Goal: Check status: Check status

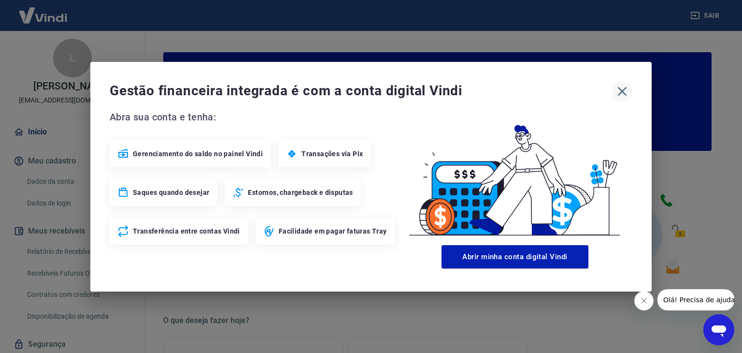
click at [623, 93] on icon "button" at bounding box center [622, 90] width 9 height 9
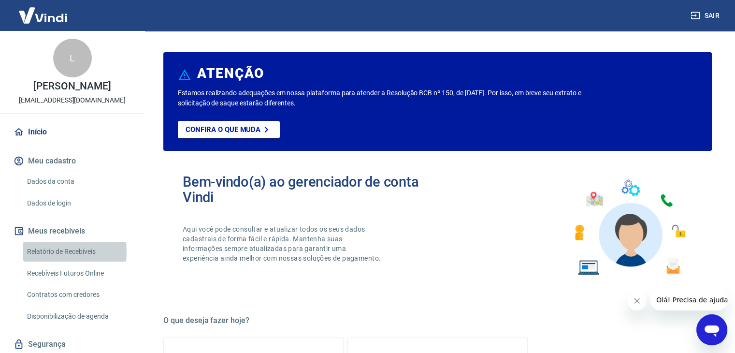
click at [46, 252] on link "Relatório de Recebíveis" at bounding box center [78, 252] width 110 height 20
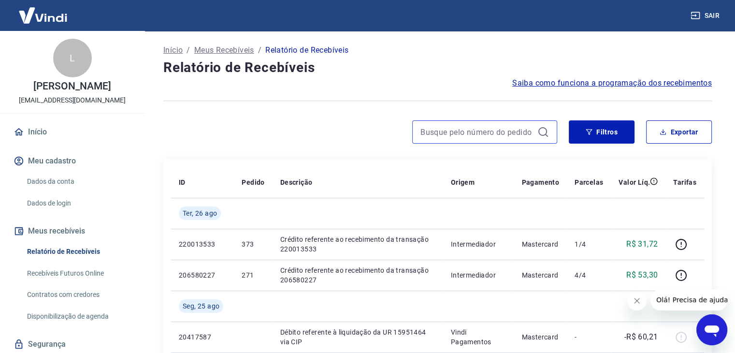
click at [433, 130] on input at bounding box center [476, 132] width 113 height 14
click at [433, 130] on input "389" at bounding box center [476, 132] width 113 height 14
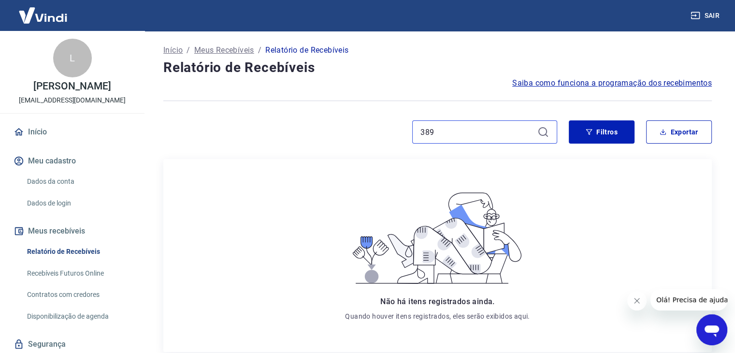
type input "389"
click at [543, 129] on icon at bounding box center [543, 132] width 12 height 12
click at [72, 270] on link "Recebíveis Futuros Online" at bounding box center [78, 273] width 110 height 20
drag, startPoint x: 503, startPoint y: 134, endPoint x: 369, endPoint y: 137, distance: 134.8
click at [369, 137] on div "389" at bounding box center [360, 131] width 394 height 23
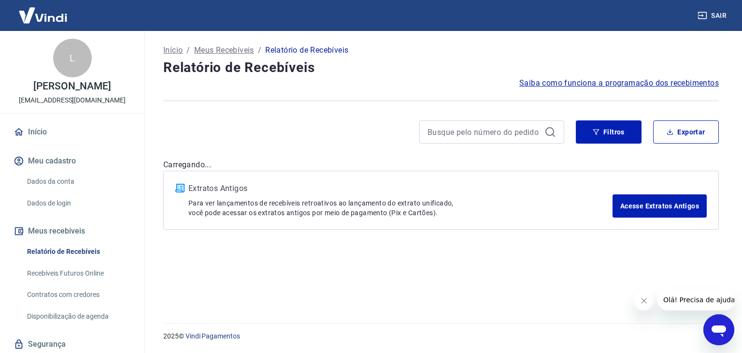
click at [333, 157] on div "Início / Meus Recebíveis / Relatório de Recebíveis Relatório de Recebíveis Saib…" at bounding box center [441, 171] width 579 height 280
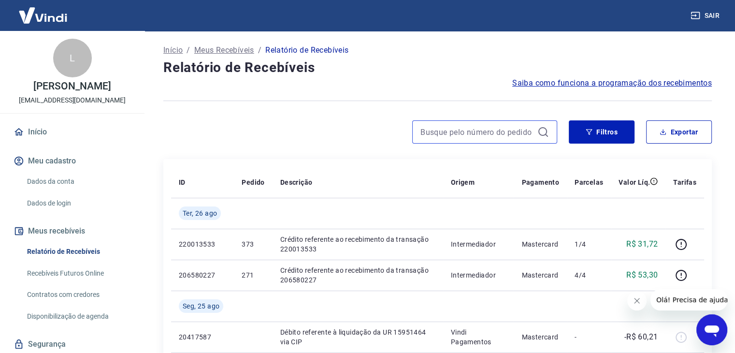
click at [460, 136] on input at bounding box center [476, 132] width 113 height 14
type input "373"
click at [460, 136] on input "373" at bounding box center [476, 132] width 113 height 14
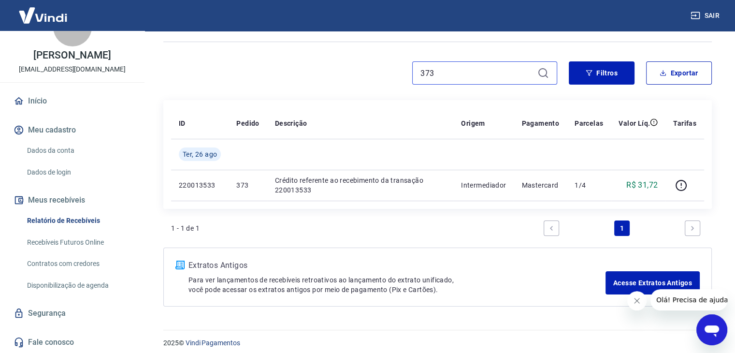
scroll to position [65, 0]
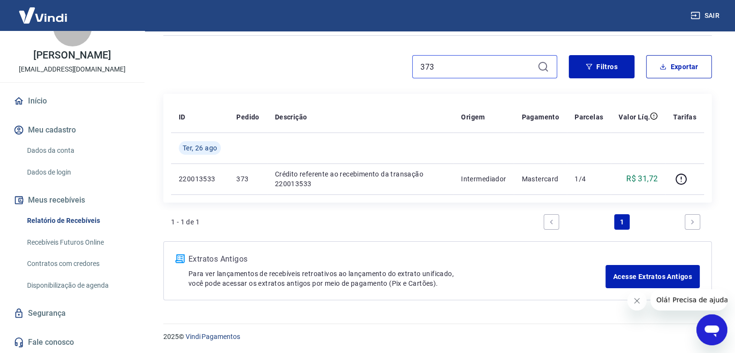
drag, startPoint x: 496, startPoint y: 61, endPoint x: 333, endPoint y: 80, distance: 164.3
click at [321, 70] on div "373" at bounding box center [360, 66] width 394 height 23
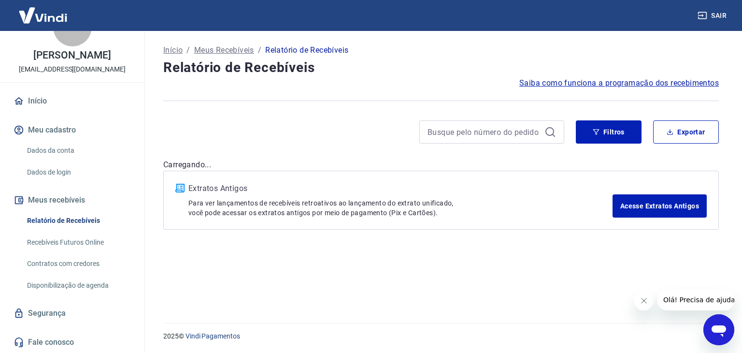
click at [340, 63] on h4 "Relatório de Recebíveis" at bounding box center [441, 67] width 556 height 19
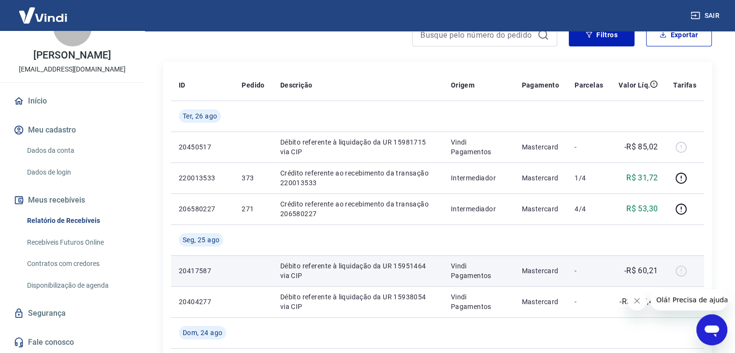
scroll to position [97, 0]
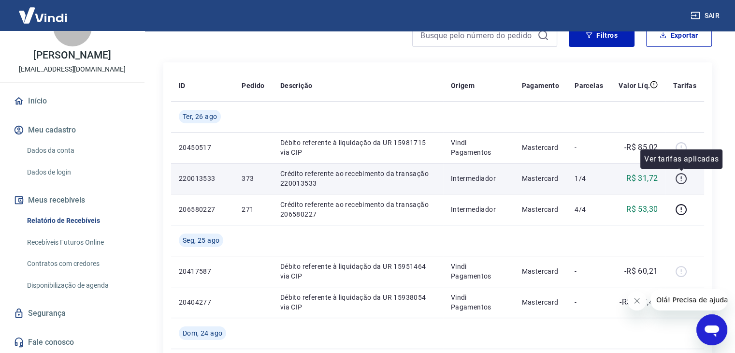
click at [684, 177] on icon "button" at bounding box center [681, 178] width 12 height 12
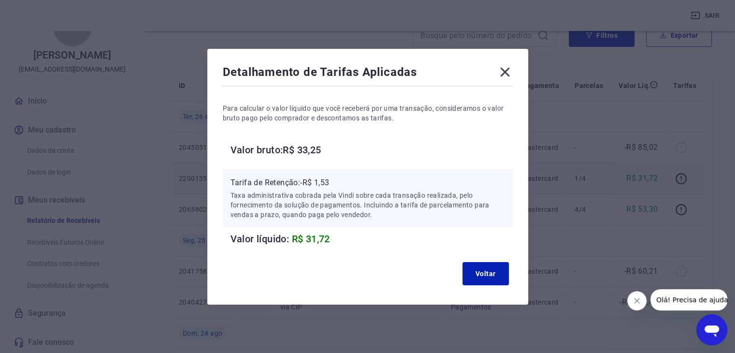
click at [513, 67] on icon at bounding box center [504, 71] width 15 height 15
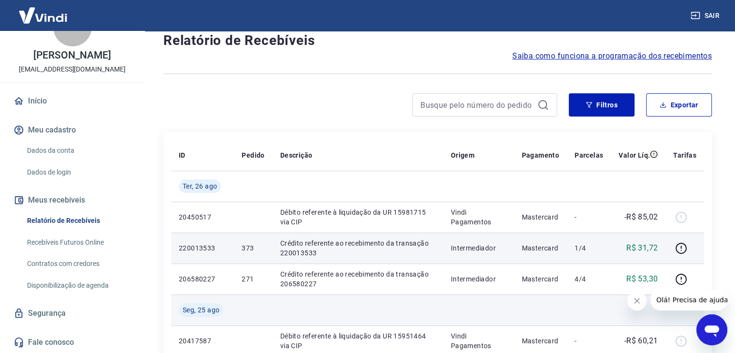
scroll to position [0, 0]
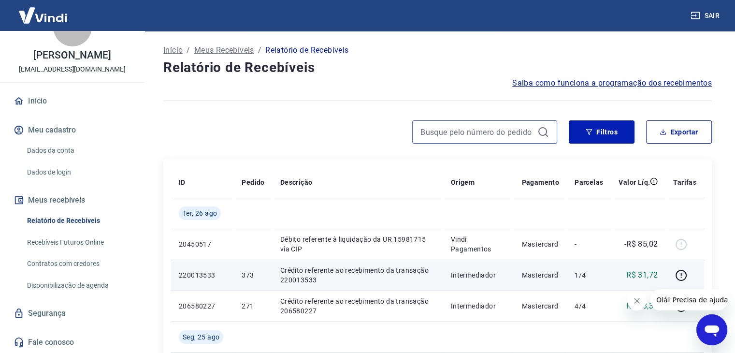
click at [485, 129] on input at bounding box center [476, 132] width 113 height 14
click at [452, 133] on input "371" at bounding box center [476, 132] width 113 height 14
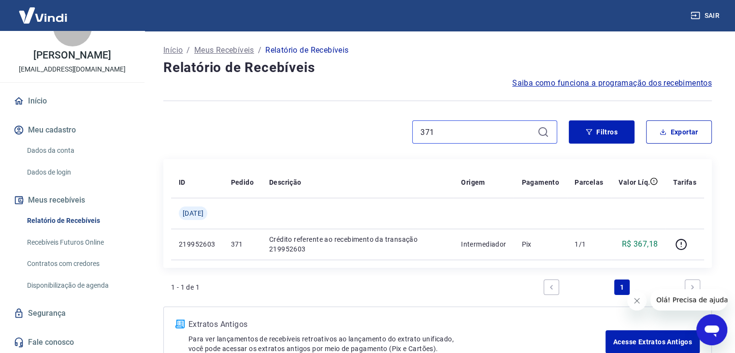
type input "371"
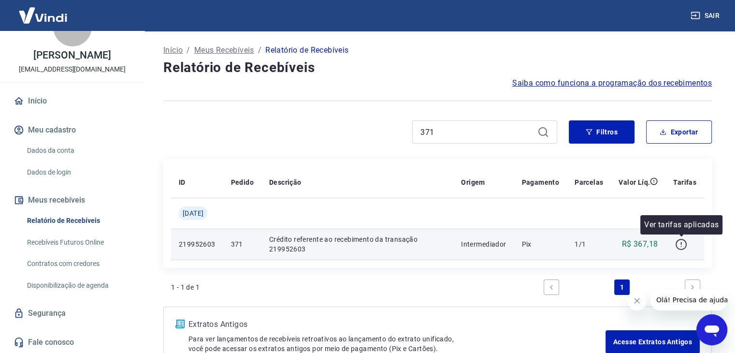
click at [678, 240] on icon "button" at bounding box center [680, 244] width 11 height 11
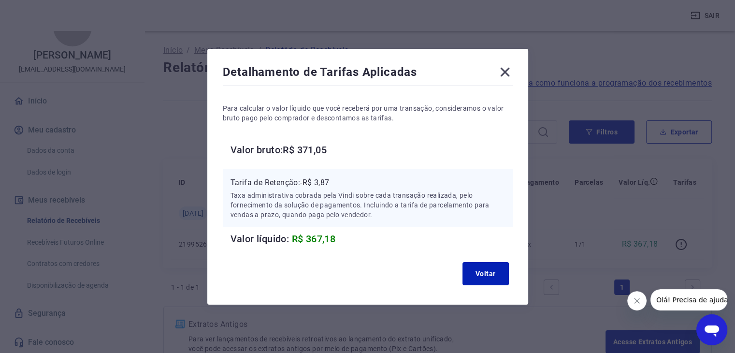
drag, startPoint x: 508, startPoint y: 67, endPoint x: 507, endPoint y: 82, distance: 15.0
click at [508, 67] on icon at bounding box center [504, 71] width 15 height 15
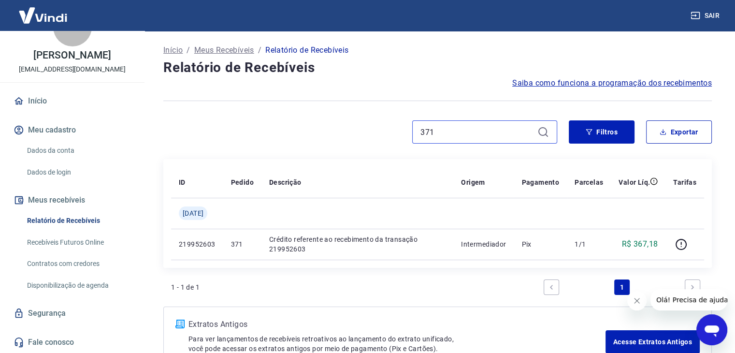
drag, startPoint x: 466, startPoint y: 136, endPoint x: 391, endPoint y: 130, distance: 75.6
click at [391, 130] on div "371" at bounding box center [360, 131] width 394 height 23
drag, startPoint x: 463, startPoint y: 135, endPoint x: 354, endPoint y: 125, distance: 109.6
click at [364, 130] on div "369" at bounding box center [360, 131] width 394 height 23
type input "365"
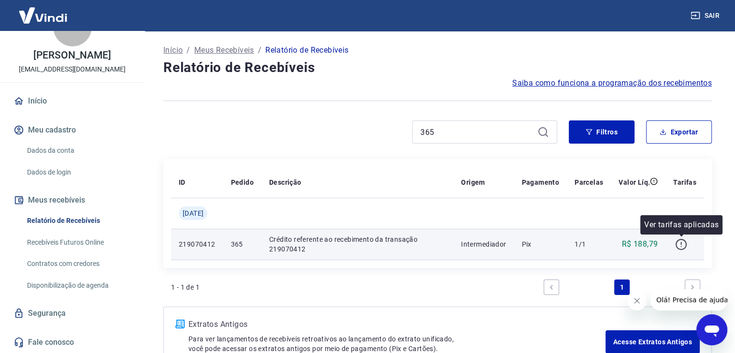
click at [678, 243] on icon "button" at bounding box center [681, 244] width 12 height 12
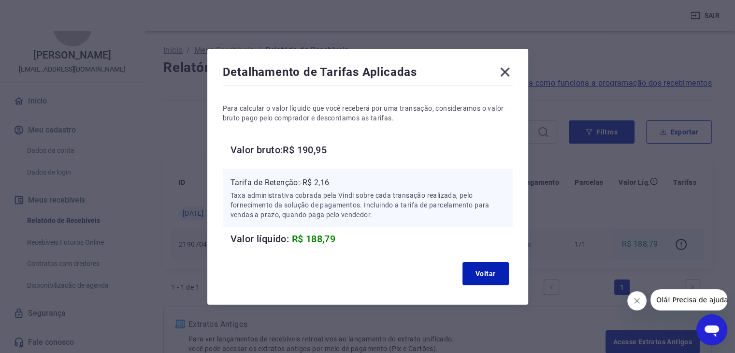
click at [507, 70] on icon at bounding box center [504, 71] width 9 height 9
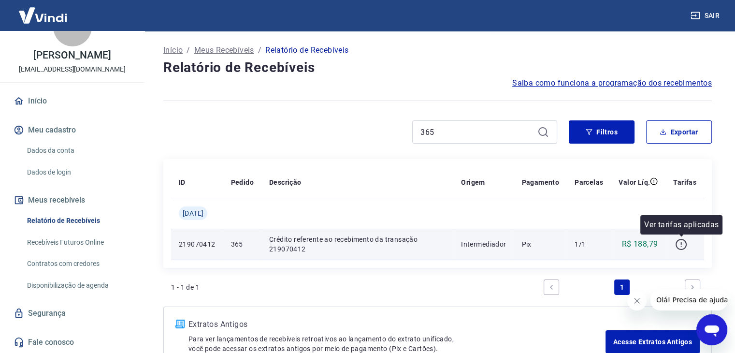
click at [680, 240] on icon "button" at bounding box center [681, 244] width 12 height 12
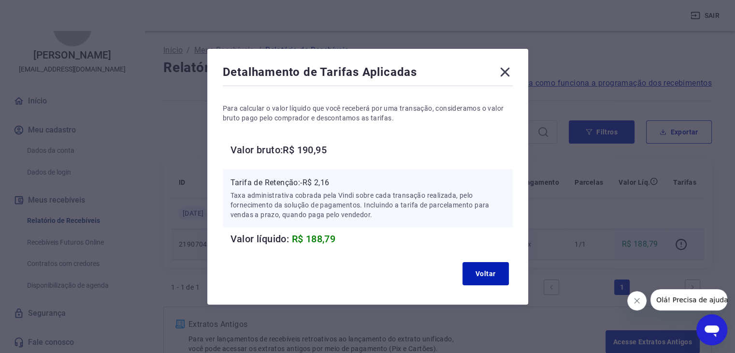
click at [507, 67] on icon at bounding box center [504, 71] width 15 height 15
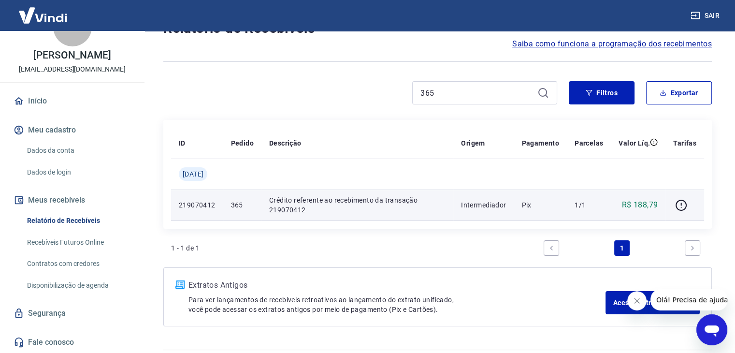
scroll to position [17, 0]
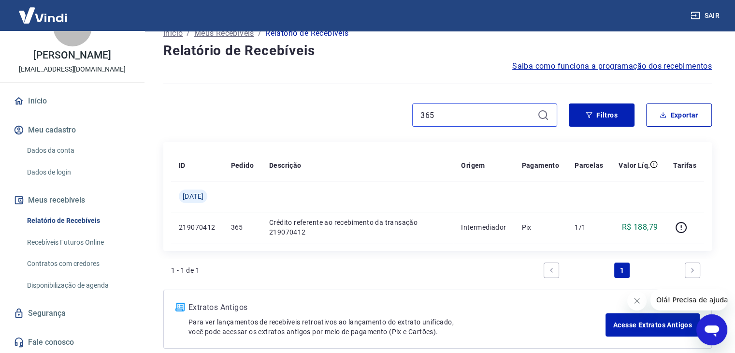
drag, startPoint x: 485, startPoint y: 113, endPoint x: 350, endPoint y: 101, distance: 135.3
click at [350, 101] on div "Início / Meus Recebíveis / Relatório de Recebíveis Relatório de Recebíveis Saib…" at bounding box center [438, 187] width 572 height 346
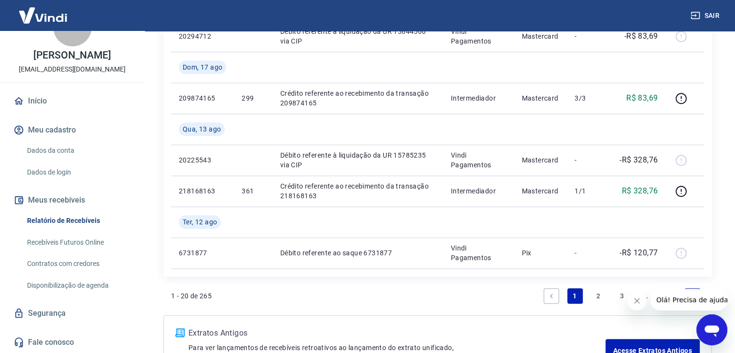
scroll to position [962, 0]
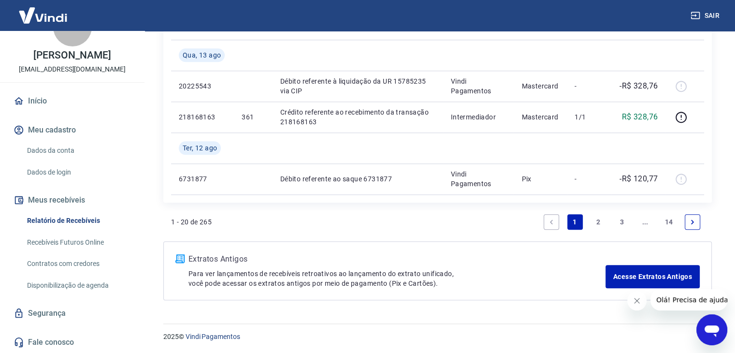
click at [625, 220] on link "3" at bounding box center [621, 221] width 15 height 15
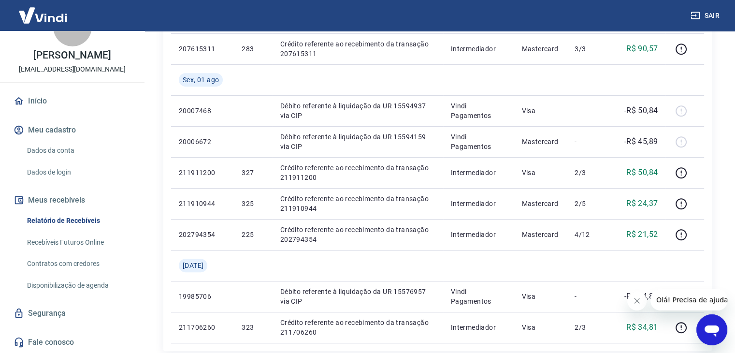
scroll to position [776, 0]
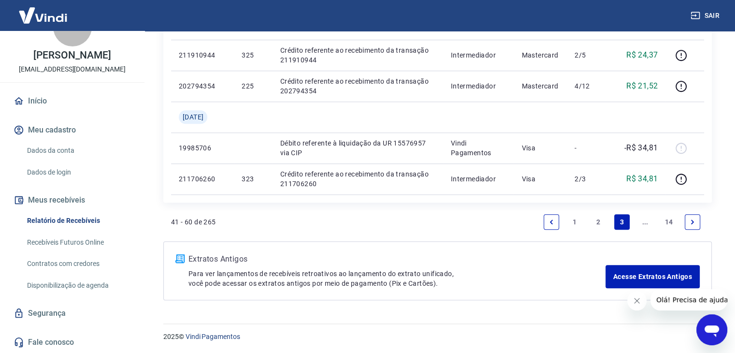
click at [692, 223] on icon "Next page" at bounding box center [692, 221] width 3 height 4
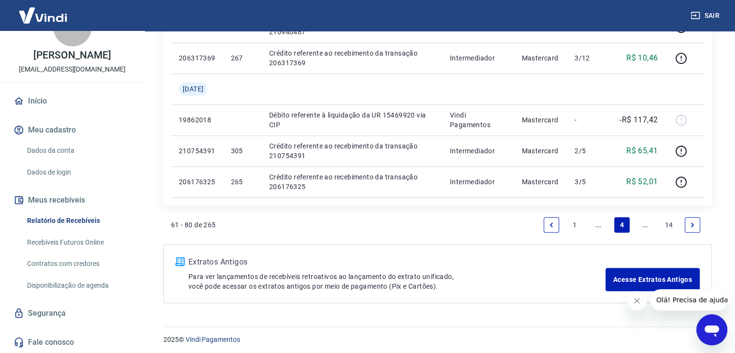
scroll to position [807, 0]
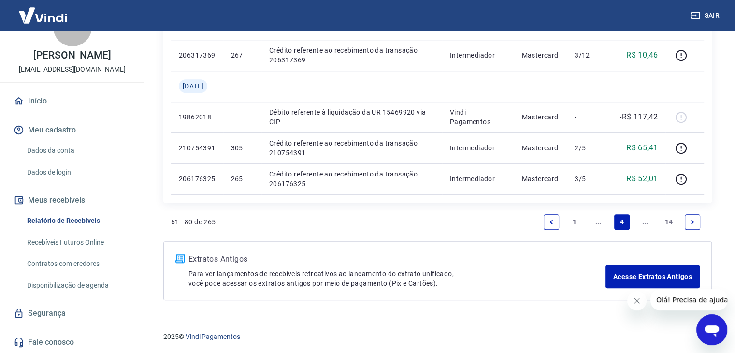
click at [692, 219] on icon "Next page" at bounding box center [692, 221] width 7 height 7
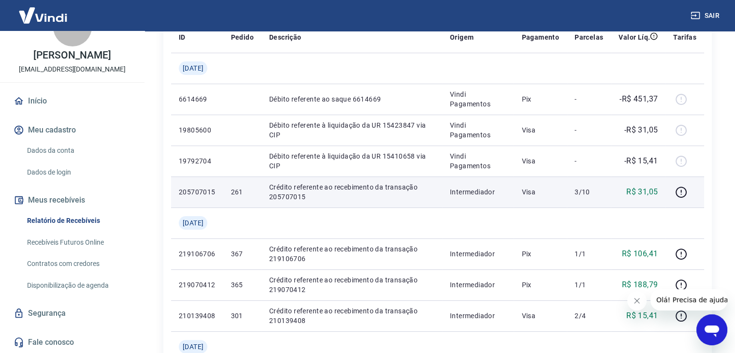
scroll to position [193, 0]
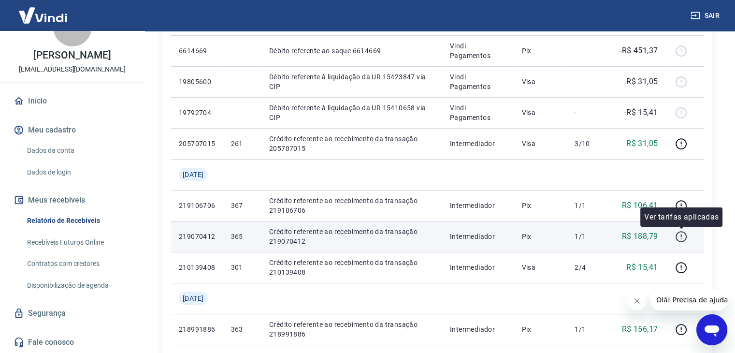
click at [683, 235] on icon "button" at bounding box center [681, 236] width 12 height 12
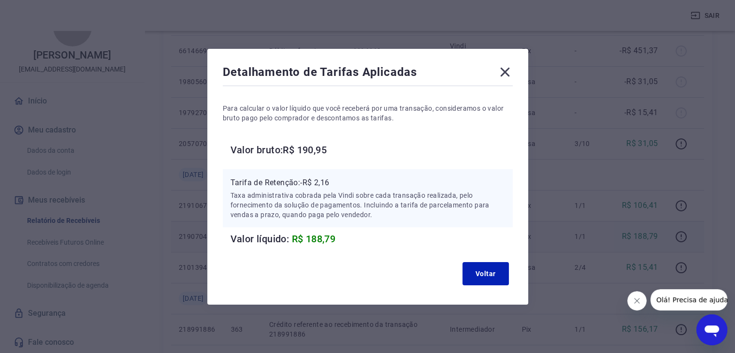
click at [509, 68] on icon at bounding box center [504, 71] width 9 height 9
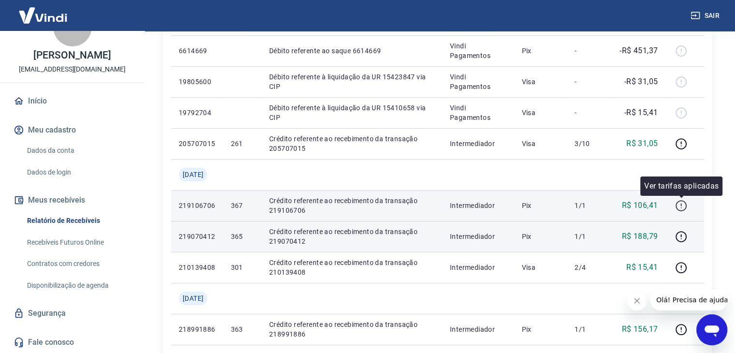
click at [681, 206] on icon "button" at bounding box center [681, 206] width 12 height 12
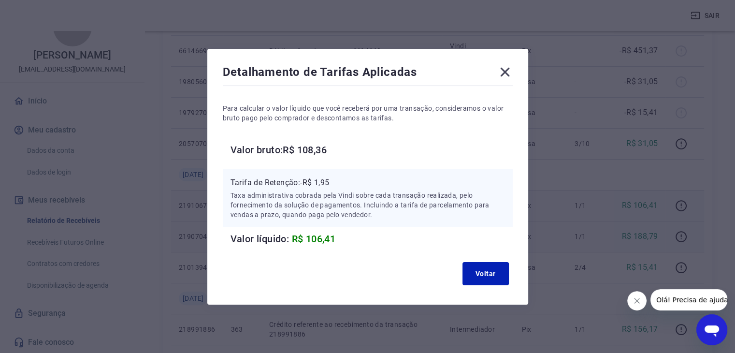
click at [512, 65] on icon at bounding box center [504, 71] width 15 height 15
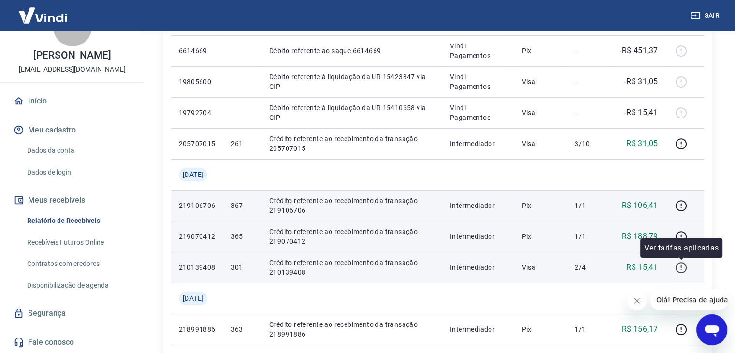
click at [684, 268] on icon "button" at bounding box center [681, 267] width 12 height 12
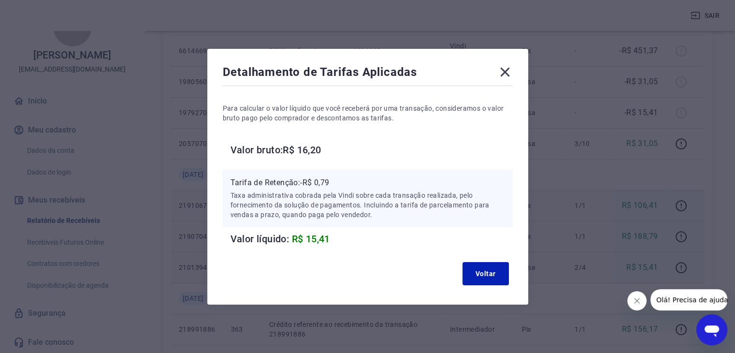
click at [509, 73] on icon at bounding box center [504, 71] width 9 height 9
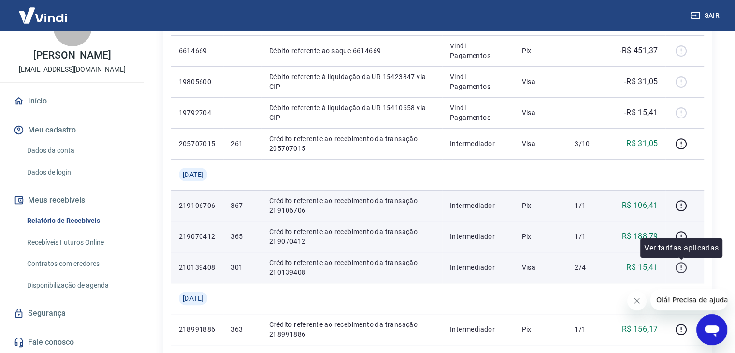
click at [678, 267] on icon "button" at bounding box center [681, 267] width 12 height 12
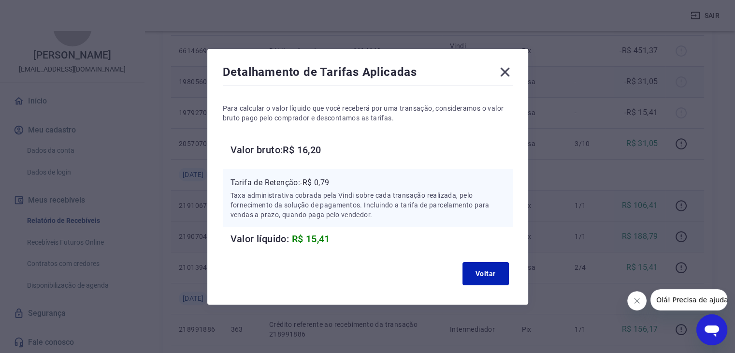
click at [505, 69] on icon at bounding box center [504, 71] width 15 height 15
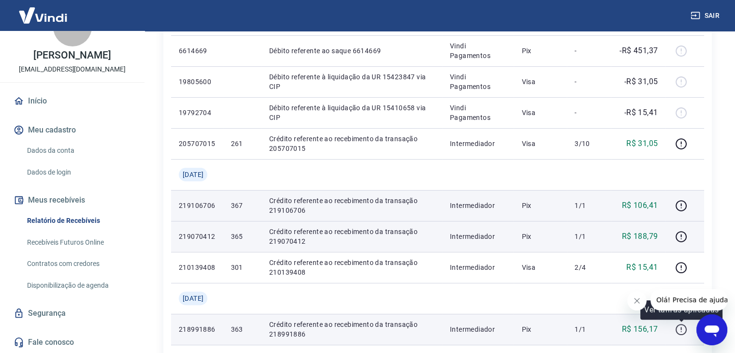
click at [682, 328] on icon "button" at bounding box center [681, 329] width 12 height 12
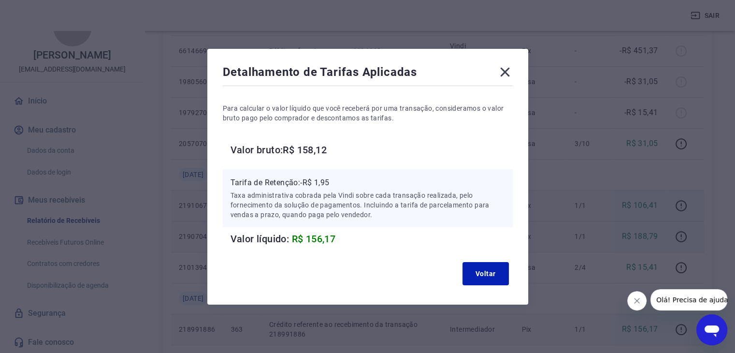
click at [509, 67] on icon at bounding box center [504, 71] width 15 height 15
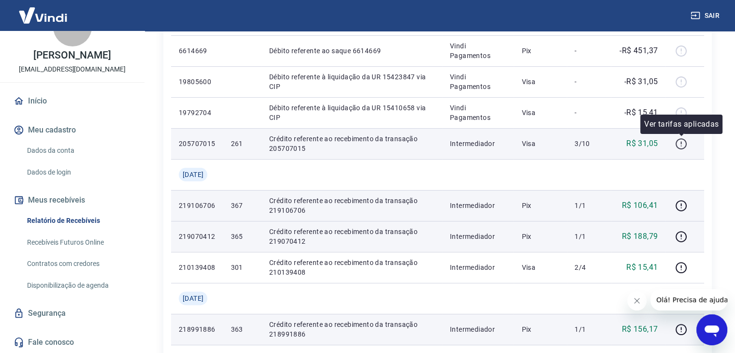
click at [680, 143] on icon "button" at bounding box center [681, 144] width 12 height 12
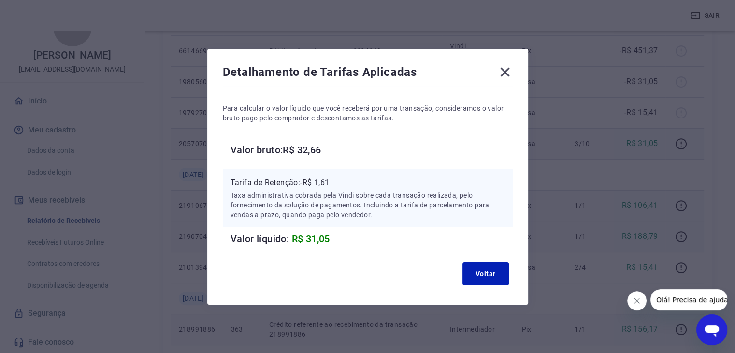
click at [507, 72] on icon at bounding box center [504, 71] width 9 height 9
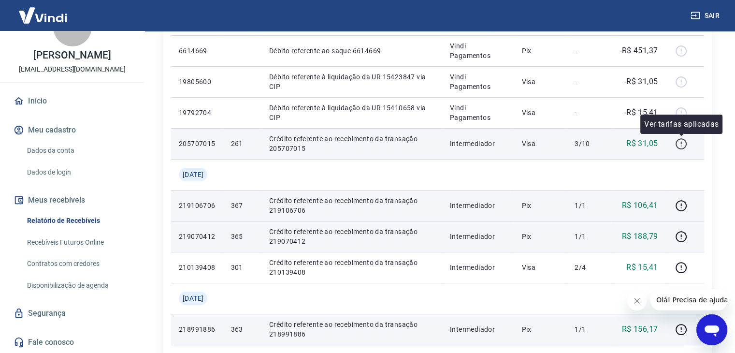
click at [677, 145] on icon "button" at bounding box center [680, 143] width 11 height 11
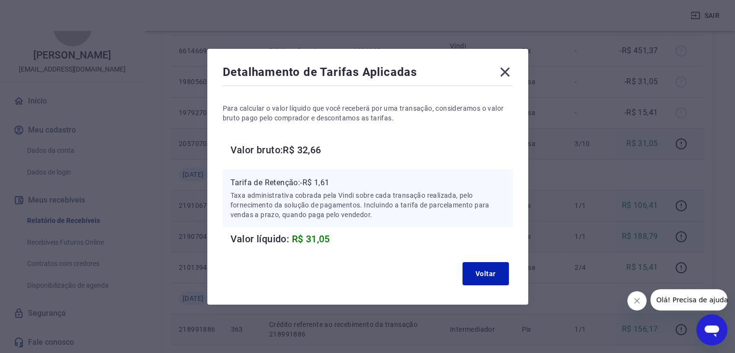
click at [511, 70] on icon at bounding box center [504, 71] width 15 height 15
